Goal: Find specific page/section: Find specific page/section

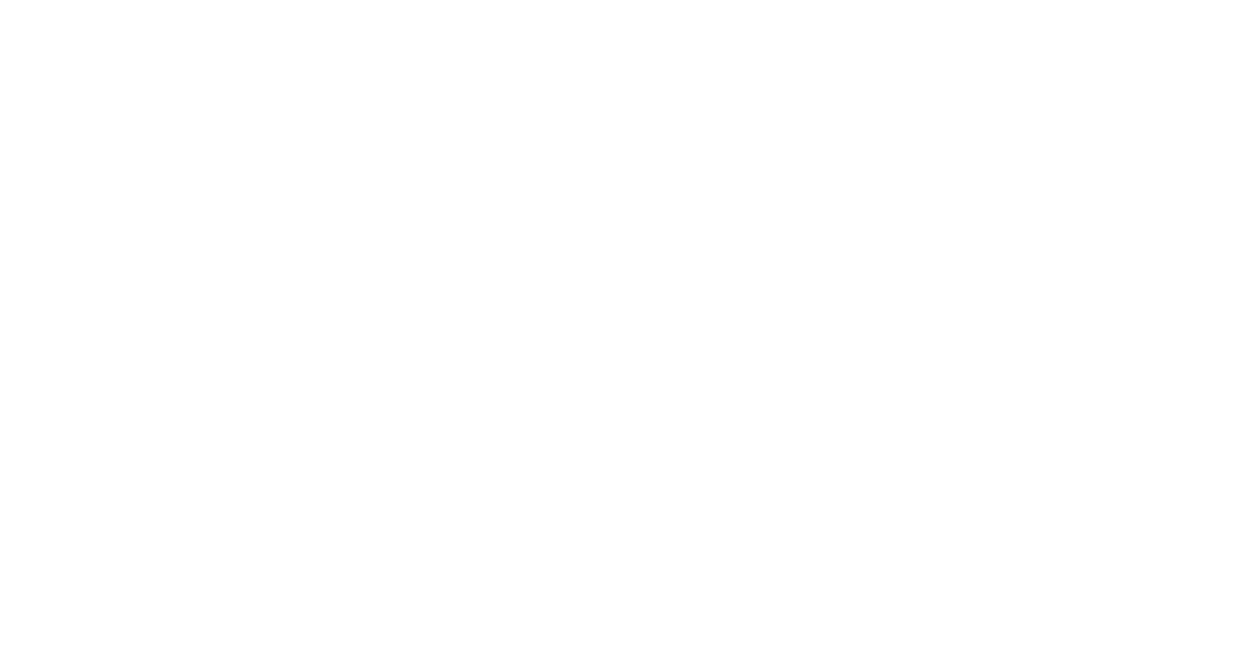
select select "Song"
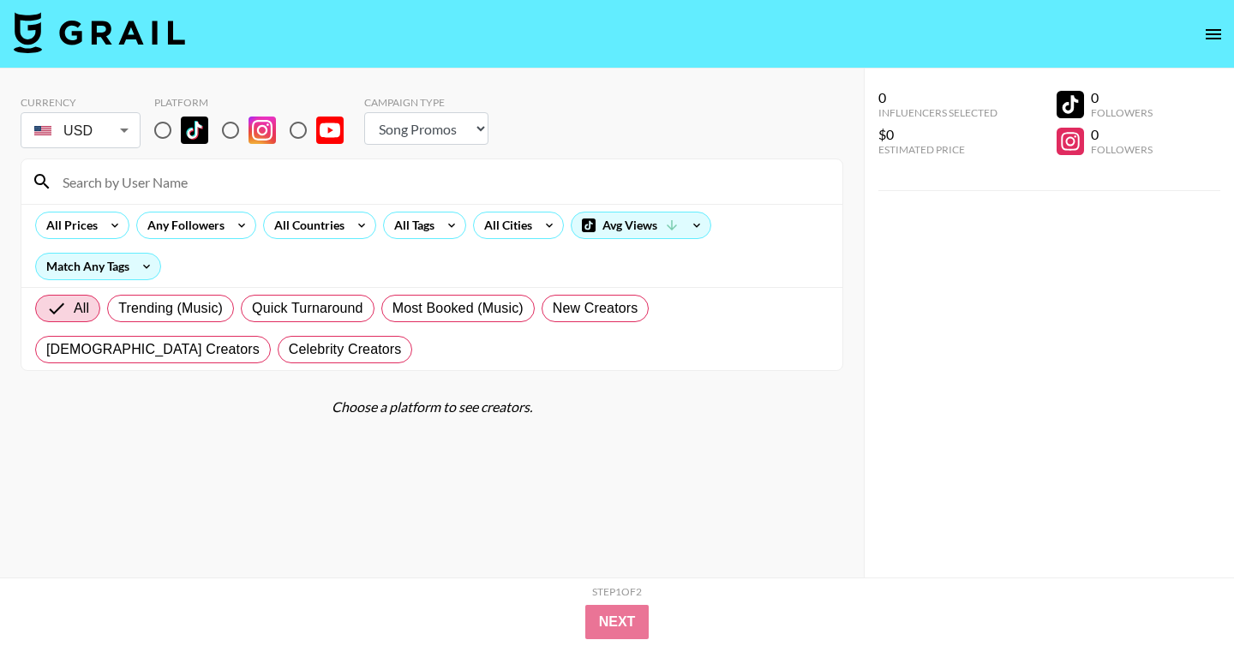
click at [191, 184] on input at bounding box center [442, 181] width 780 height 27
paste input "my_junus"
type input "my_junus"
click at [169, 121] on input "radio" at bounding box center [163, 130] width 36 height 36
radio input "true"
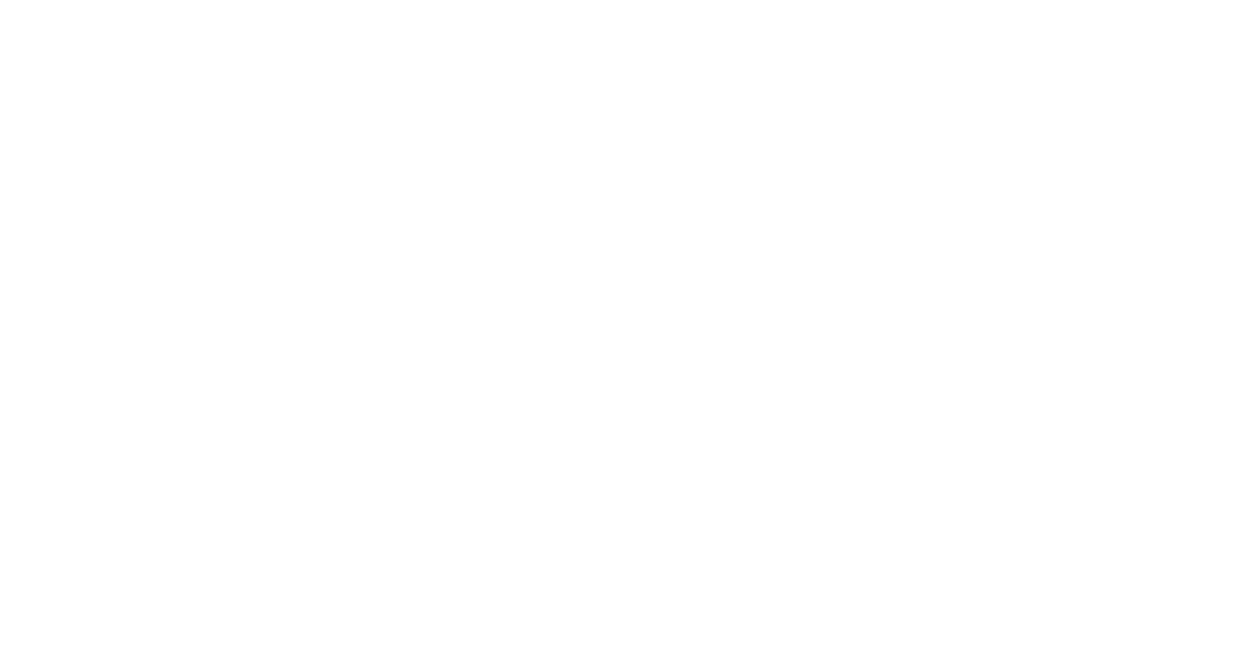
click at [663, 79] on body at bounding box center [617, 323] width 1234 height 646
select select "Song"
